Goal: Transaction & Acquisition: Purchase product/service

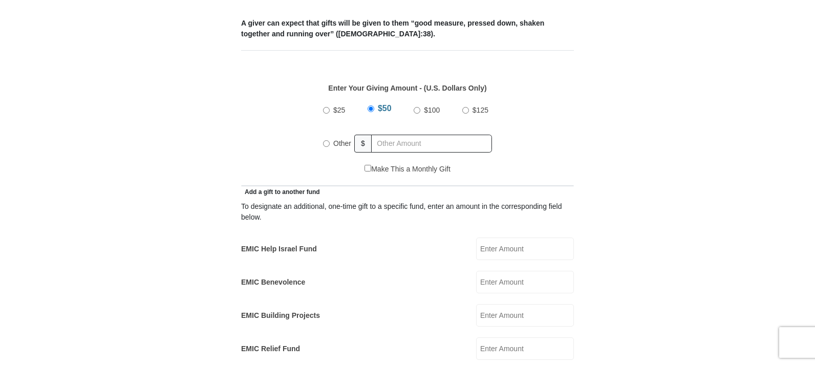
scroll to position [430, 0]
radio input "true"
click at [401, 134] on input "text" at bounding box center [433, 143] width 117 height 18
type input "20.00"
click at [575, 145] on form "[GEOGRAPHIC_DATA][DEMOGRAPHIC_DATA] Online Giving Because of gifts like yours, …" at bounding box center [408, 359] width 584 height 1497
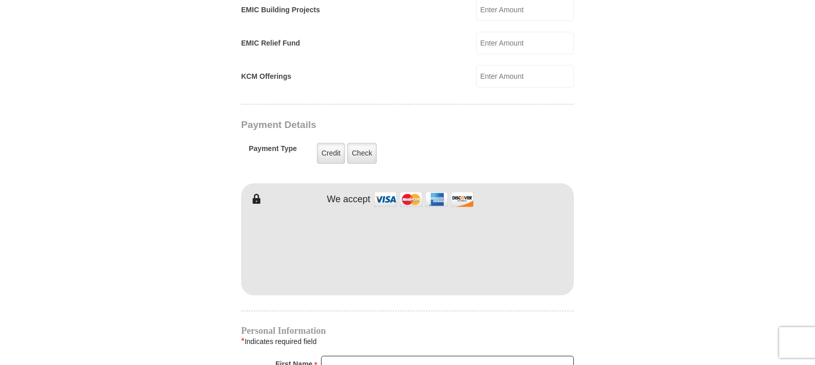
scroll to position [840, 0]
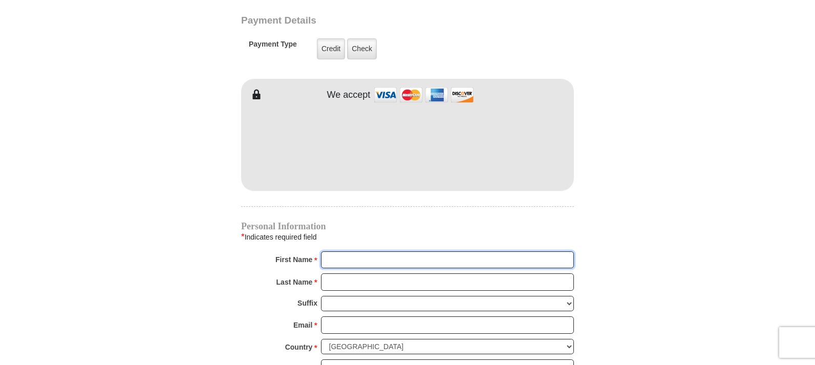
click at [356, 251] on input "First Name *" at bounding box center [447, 259] width 253 height 17
type input "Leneise"
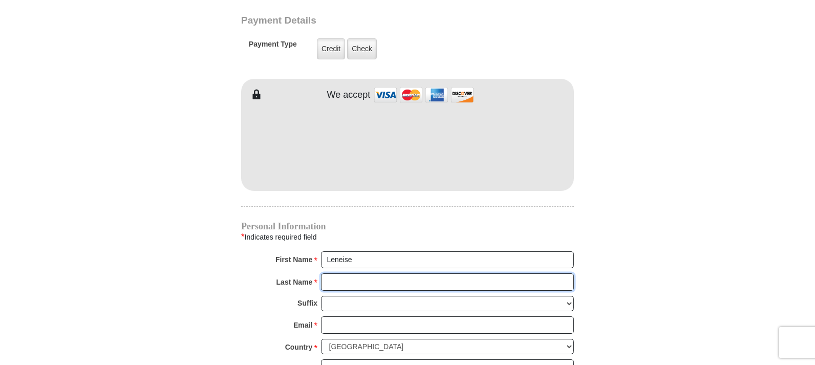
click at [347, 273] on input "Last Name *" at bounding box center [447, 281] width 253 height 17
type input "[PERSON_NAME]"
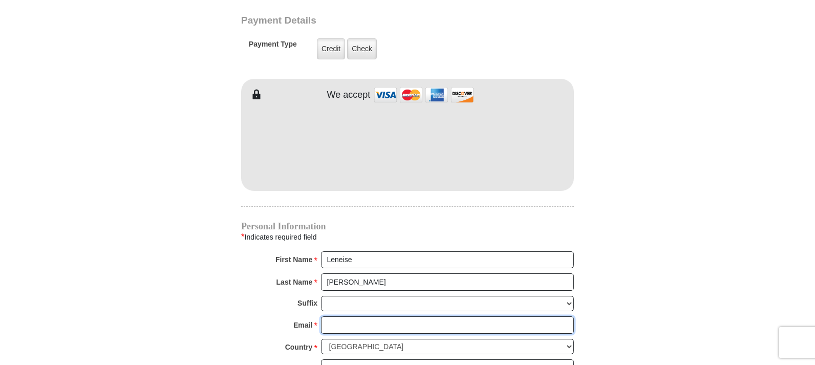
click at [339, 316] on input "Email *" at bounding box center [447, 324] width 253 height 17
type input "[EMAIL_ADDRESS][DOMAIN_NAME]"
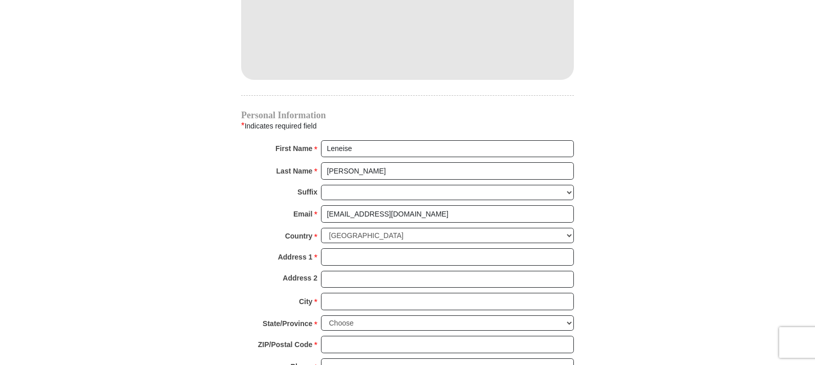
scroll to position [1065, 0]
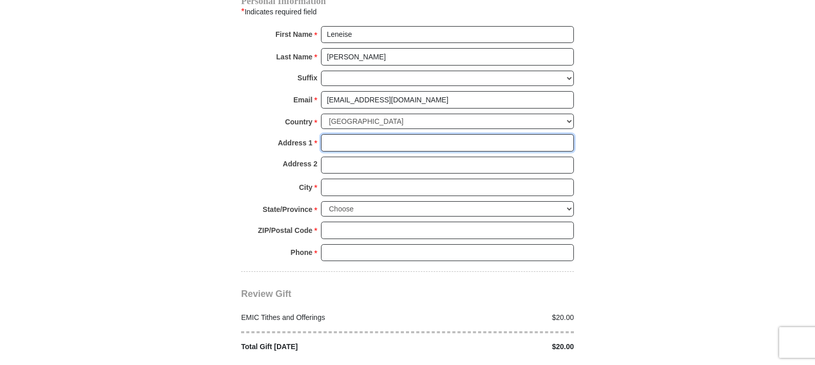
click at [350, 134] on input "Address 1 *" at bounding box center [447, 142] width 253 height 17
type input "[STREET_ADDRESS]"
click at [400, 114] on select "[GEOGRAPHIC_DATA] [GEOGRAPHIC_DATA] [GEOGRAPHIC_DATA] [GEOGRAPHIC_DATA] [GEOGRA…" at bounding box center [447, 122] width 253 height 16
click at [321, 114] on select "[GEOGRAPHIC_DATA] [GEOGRAPHIC_DATA] [GEOGRAPHIC_DATA] [GEOGRAPHIC_DATA] [GEOGRA…" at bounding box center [447, 122] width 253 height 16
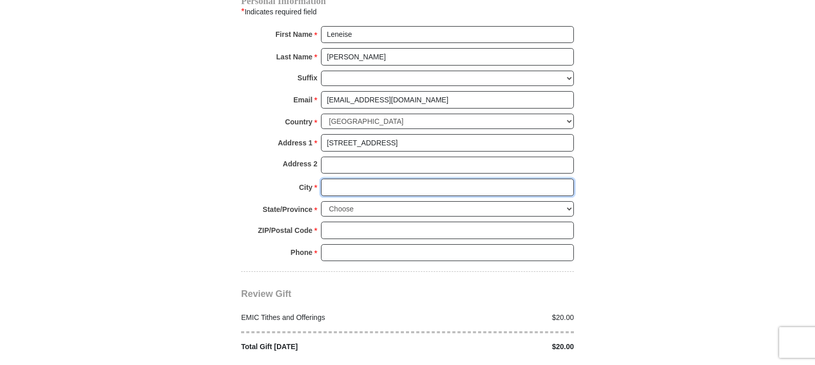
click at [352, 179] on input "City *" at bounding box center [447, 187] width 253 height 17
type input "Midland"
click at [375, 201] on select "Choose [US_STATE] [US_STATE] [US_STATE] [US_STATE] [US_STATE] Armed Forces Amer…" at bounding box center [447, 209] width 253 height 16
click at [321, 201] on select "Choose [US_STATE] [US_STATE] [US_STATE] [US_STATE] [US_STATE] Armed Forces Amer…" at bounding box center [447, 209] width 253 height 16
click at [569, 179] on input "Midland" at bounding box center [447, 187] width 253 height 17
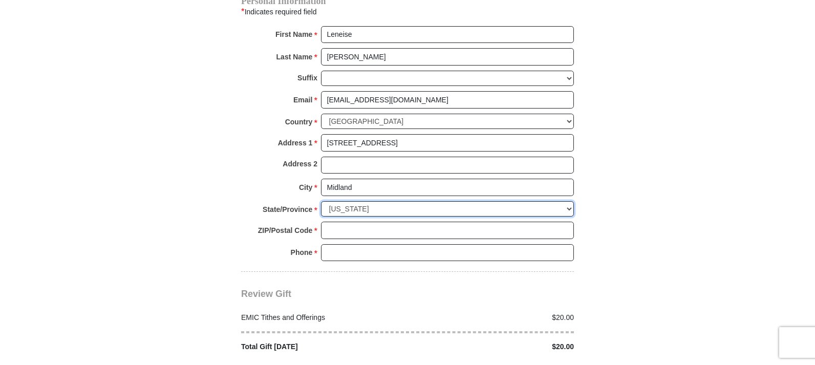
click at [478, 201] on select "Choose [US_STATE] [US_STATE] [US_STATE] [US_STATE] [US_STATE] Armed Forces Amer…" at bounding box center [447, 209] width 253 height 16
select select "[GEOGRAPHIC_DATA]"
click at [321, 201] on select "Choose [US_STATE] [US_STATE] [US_STATE] [US_STATE] [US_STATE] Armed Forces Amer…" at bounding box center [447, 209] width 253 height 16
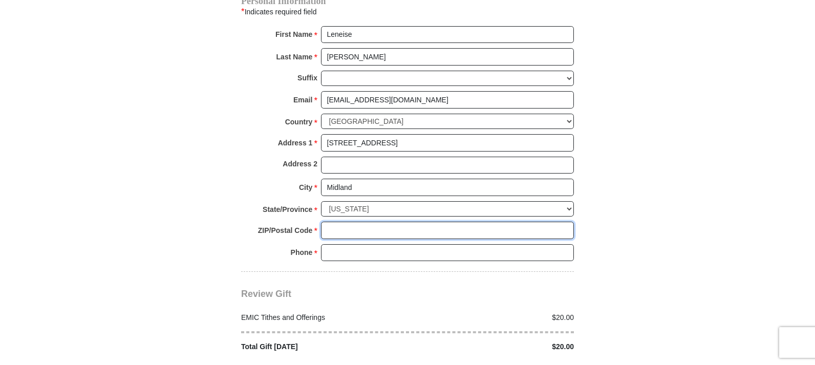
click at [368, 222] on input "ZIP/Postal Code *" at bounding box center [447, 230] width 253 height 17
type input "79707"
click at [367, 244] on input "Phone * *" at bounding box center [447, 252] width 253 height 17
type input "4325598497"
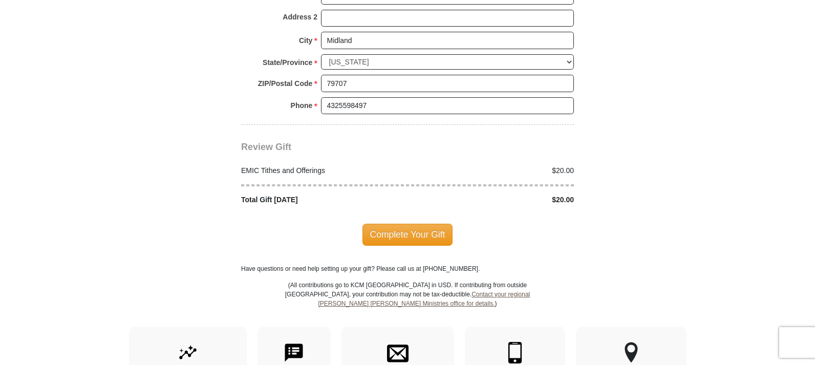
scroll to position [1249, 0]
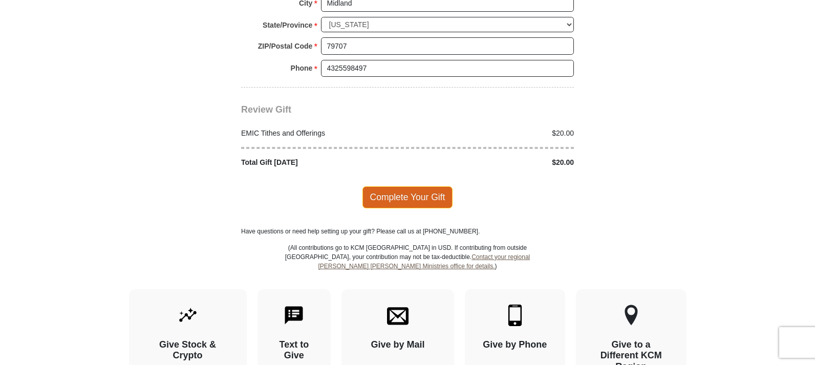
click at [391, 186] on span "Complete Your Gift" at bounding box center [407, 197] width 91 height 22
